Goal: Task Accomplishment & Management: Manage account settings

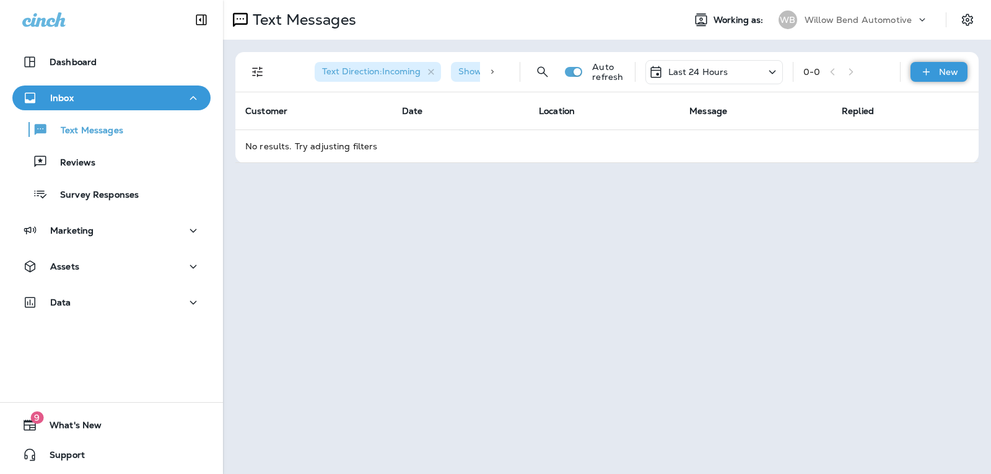
drag, startPoint x: 909, startPoint y: 65, endPoint x: 926, endPoint y: 69, distance: 17.7
click at [911, 65] on div "Text Direction : Incoming Show Start/Stop/Unsubscribe : true Auto refresh Last …" at bounding box center [609, 72] width 729 height 40
click at [928, 71] on icon at bounding box center [926, 72] width 13 height 12
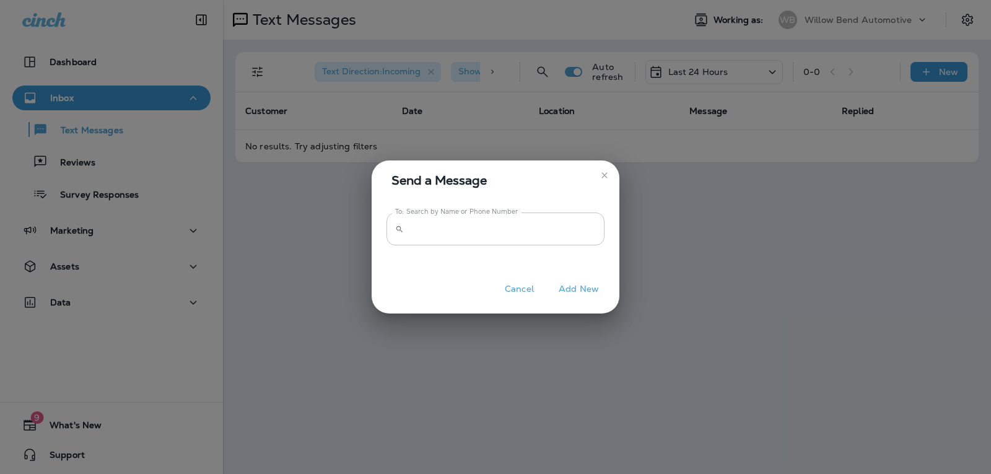
click at [536, 226] on input "To: Search by Name or Phone Number" at bounding box center [507, 229] width 196 height 33
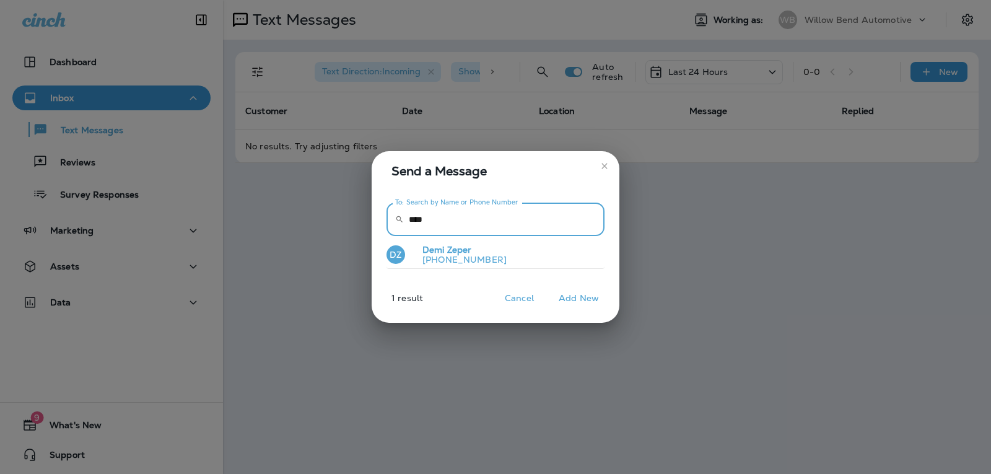
type input "****"
click at [499, 268] on button "DZ [PERSON_NAME] [PHONE_NUMBER]" at bounding box center [496, 255] width 218 height 29
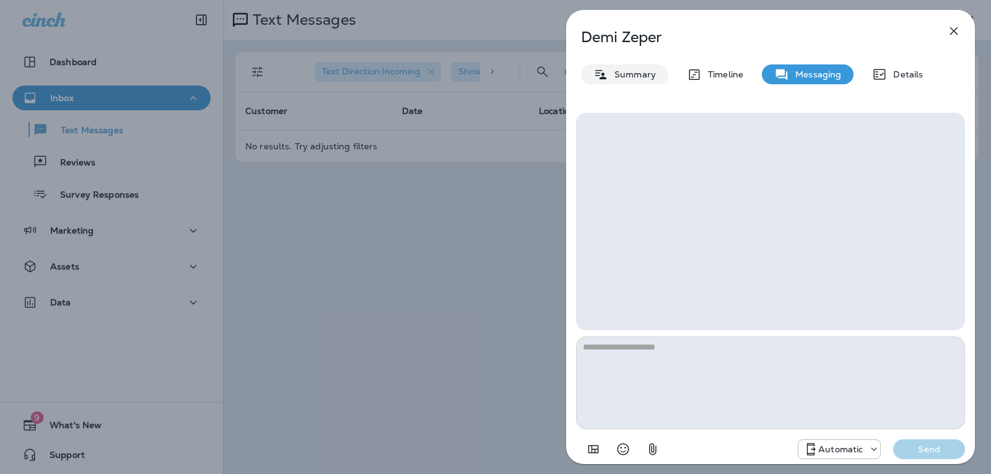
click at [646, 76] on p "Summary" at bounding box center [632, 74] width 48 height 10
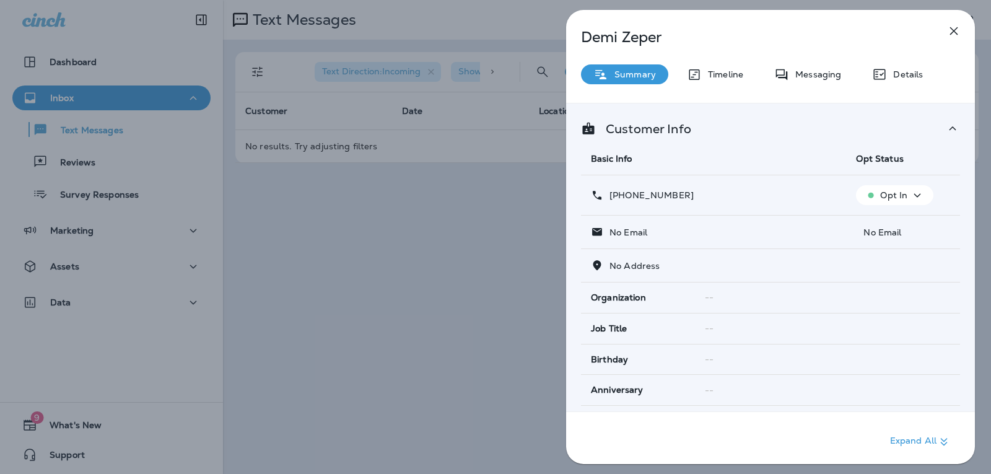
click at [884, 192] on p "Opt In" at bounding box center [893, 195] width 27 height 10
click at [884, 226] on p "Opt out" at bounding box center [887, 225] width 33 height 10
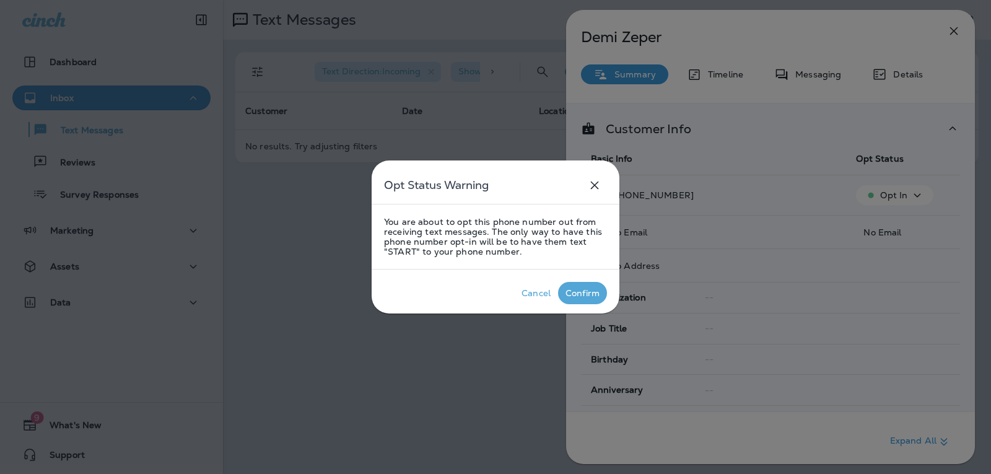
click at [587, 289] on div "Confirm" at bounding box center [583, 293] width 34 height 10
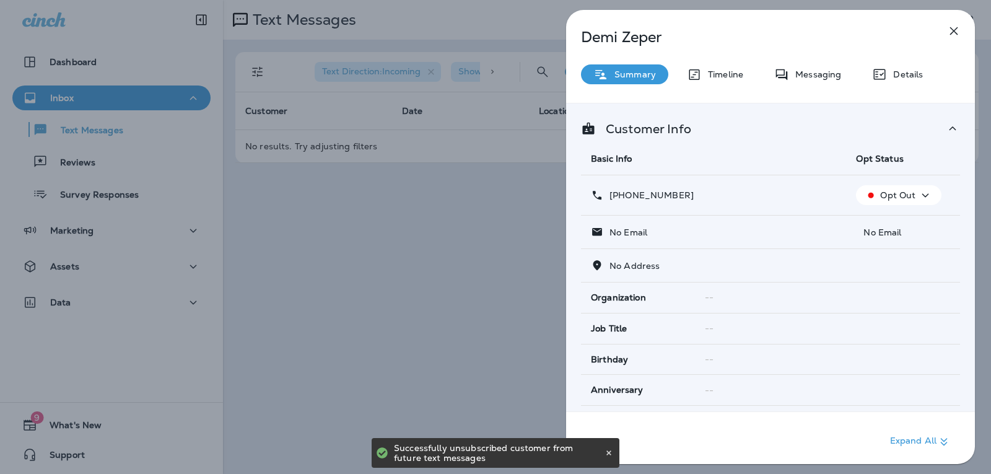
click at [962, 33] on button "button" at bounding box center [954, 31] width 25 height 25
